Goal: Information Seeking & Learning: Learn about a topic

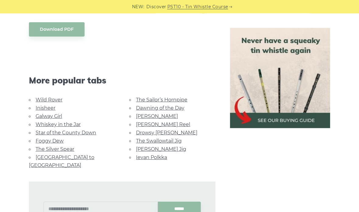
scroll to position [287, 0]
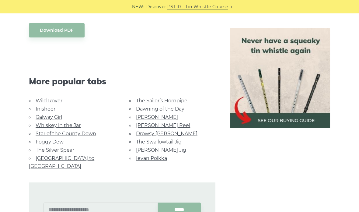
click at [75, 122] on link "Whiskey in the Jar" at bounding box center [58, 125] width 45 height 6
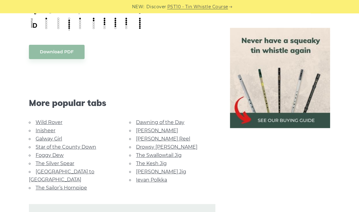
scroll to position [314, 0]
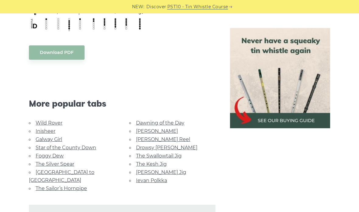
click at [86, 169] on link "[GEOGRAPHIC_DATA] to [GEOGRAPHIC_DATA]" at bounding box center [61, 176] width 65 height 14
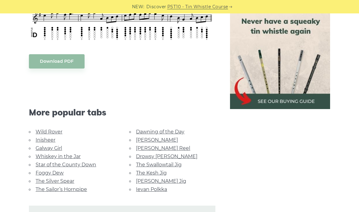
scroll to position [282, 0]
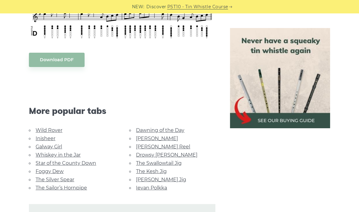
click at [92, 161] on link "Star of the County Down" at bounding box center [66, 163] width 61 height 6
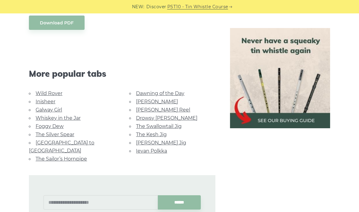
scroll to position [343, 0]
click at [54, 97] on link "Wild Rover" at bounding box center [49, 94] width 27 height 6
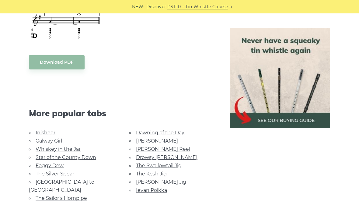
scroll to position [506, 0]
click at [51, 130] on link "Inisheer" at bounding box center [46, 133] width 20 height 6
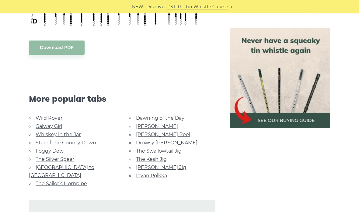
scroll to position [396, 0]
click at [89, 140] on link "Star of the County Down" at bounding box center [66, 143] width 61 height 6
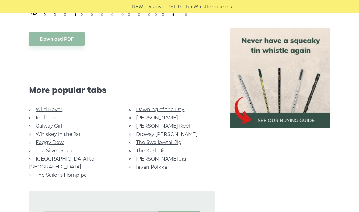
scroll to position [329, 0]
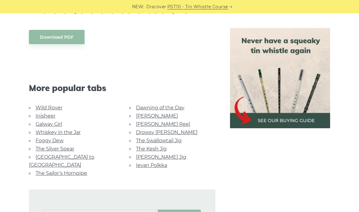
click at [58, 143] on link "Foggy Dew" at bounding box center [50, 141] width 28 height 6
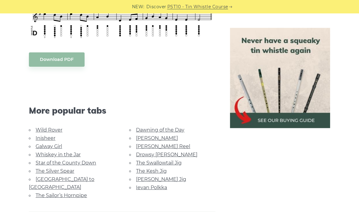
scroll to position [307, 0]
click at [66, 170] on link "The Silver Spear" at bounding box center [55, 171] width 39 height 6
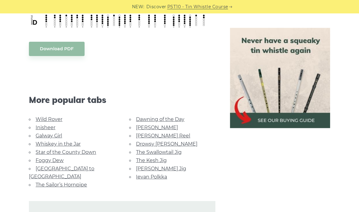
scroll to position [321, 0]
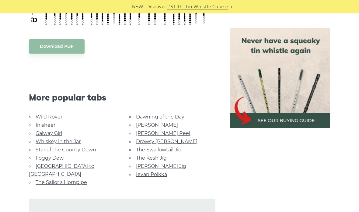
click at [80, 179] on link "The Sailor’s Hornpipe" at bounding box center [61, 182] width 51 height 6
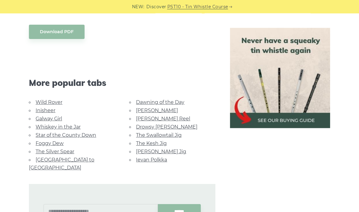
scroll to position [347, 0]
